Goal: Understand process/instructions: Learn how to perform a task or action

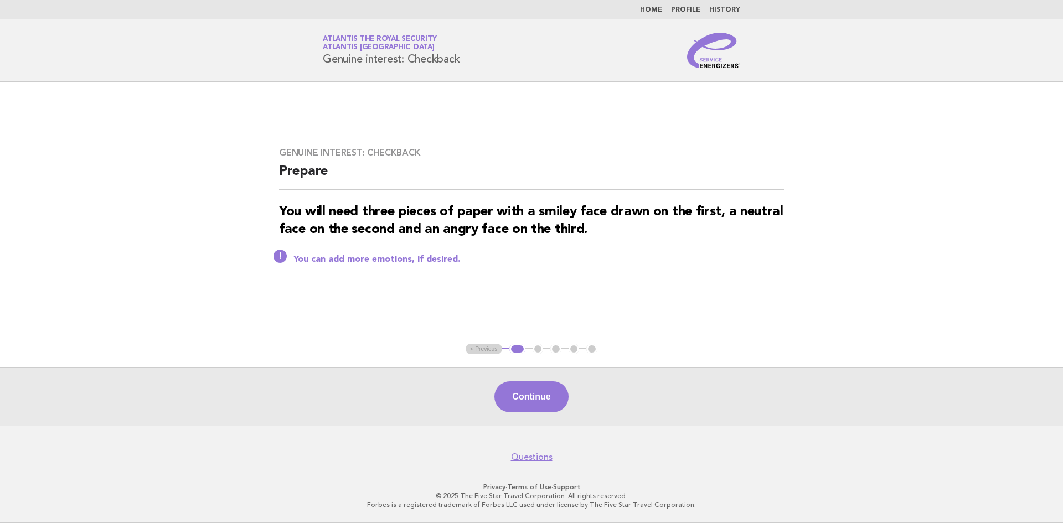
click at [480, 346] on ul "< Previous 1 2 3 4 5" at bounding box center [531, 349] width 132 height 11
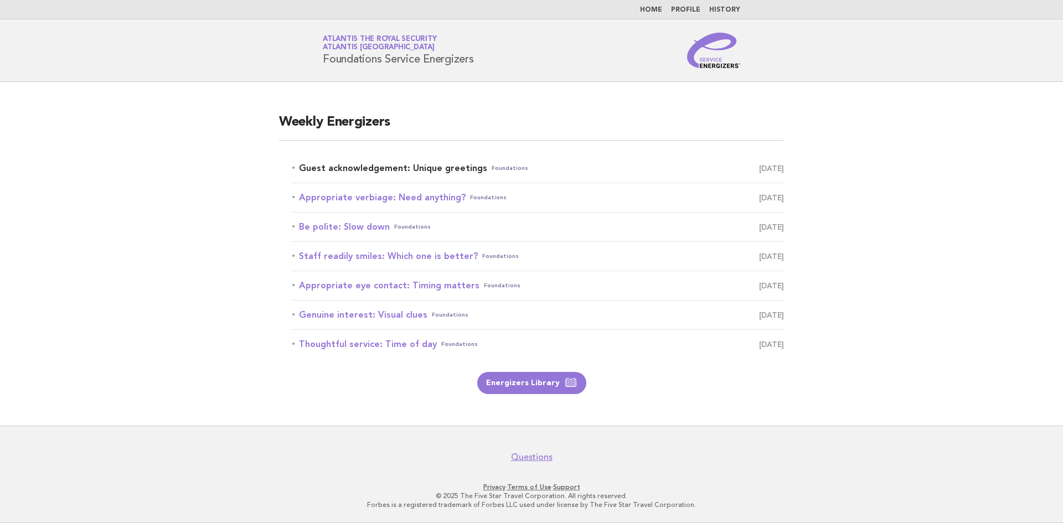
click at [370, 170] on link "Guest acknowledgement: Unique greetings Foundations [DATE]" at bounding box center [537, 168] width 491 height 15
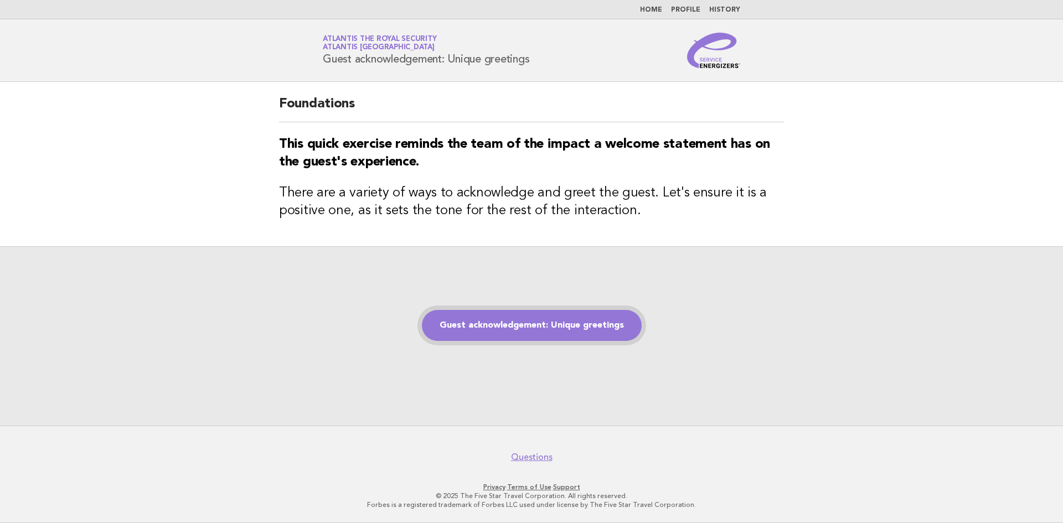
click at [514, 325] on link "Guest acknowledgement: Unique greetings" at bounding box center [532, 325] width 220 height 31
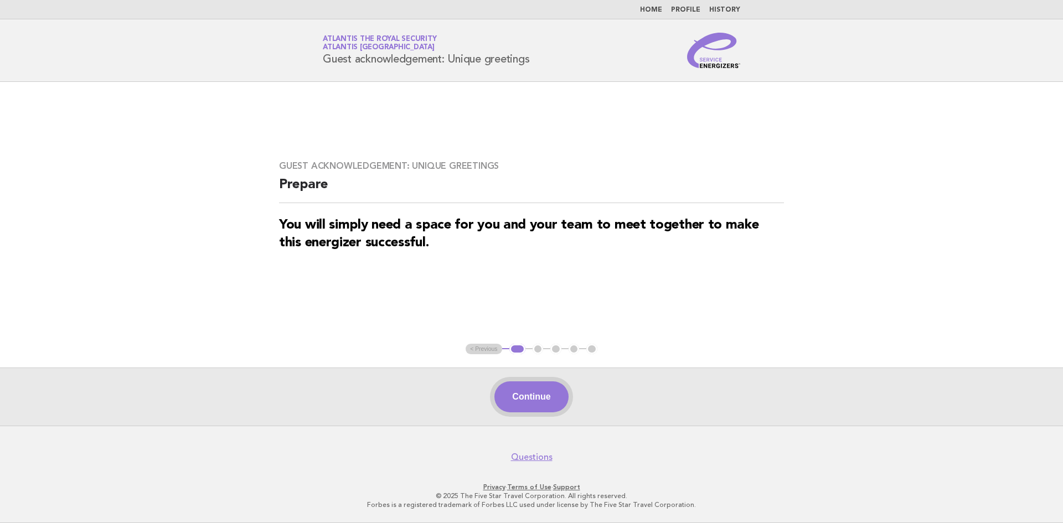
click at [527, 396] on button "Continue" at bounding box center [531, 396] width 74 height 31
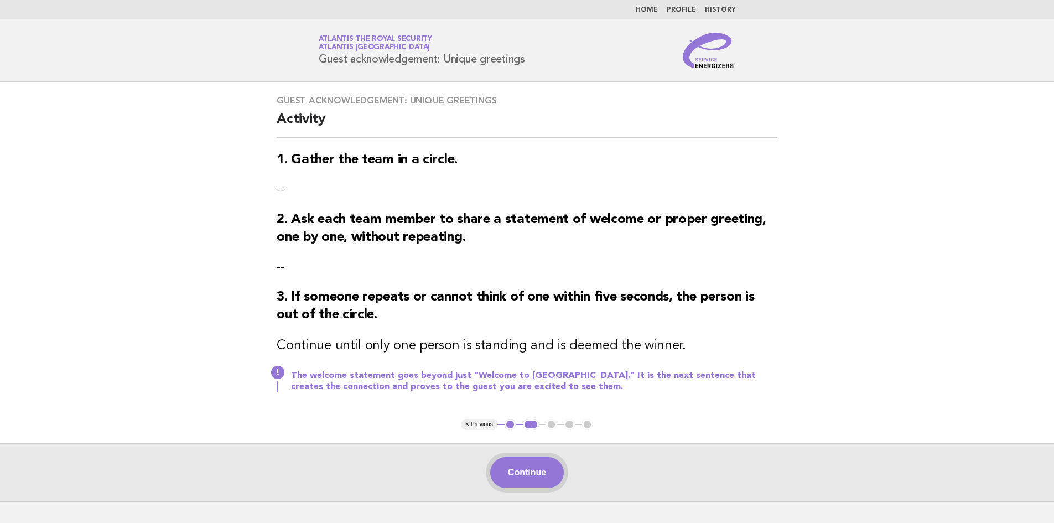
click at [534, 470] on button "Continue" at bounding box center [527, 472] width 74 height 31
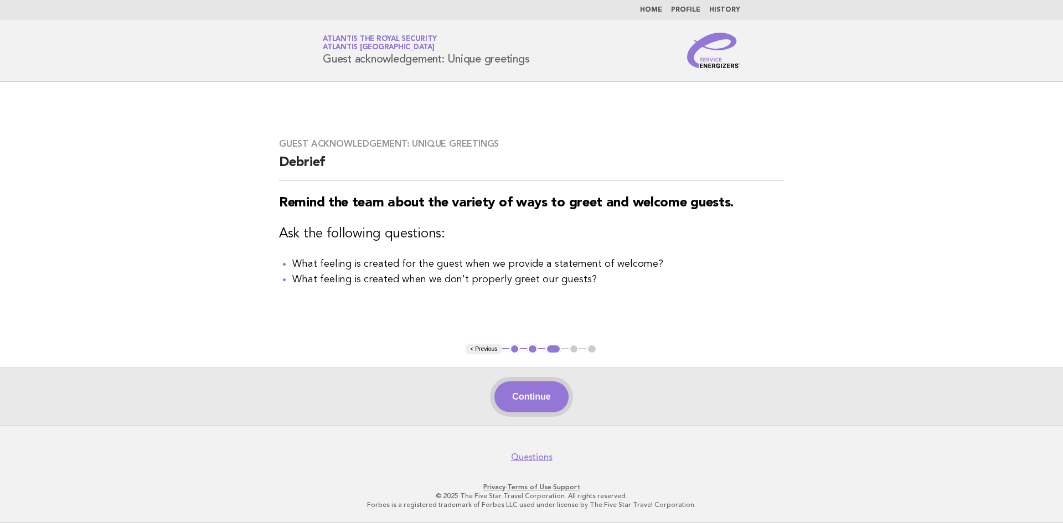
click at [533, 401] on button "Continue" at bounding box center [531, 396] width 74 height 31
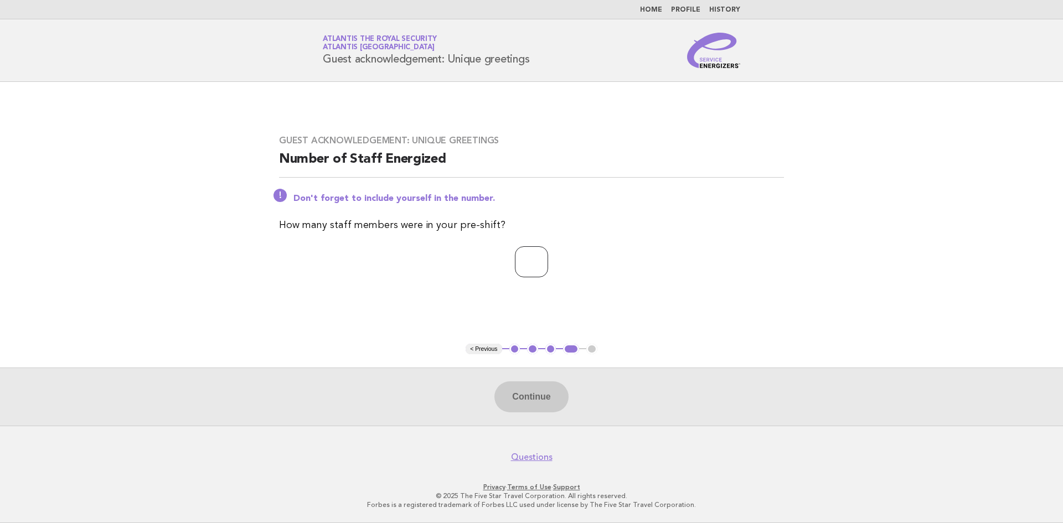
click at [527, 262] on input "number" at bounding box center [531, 261] width 33 height 31
type input "**"
click at [540, 390] on button "Continue" at bounding box center [531, 396] width 74 height 31
